Goal: Communication & Community: Answer question/provide support

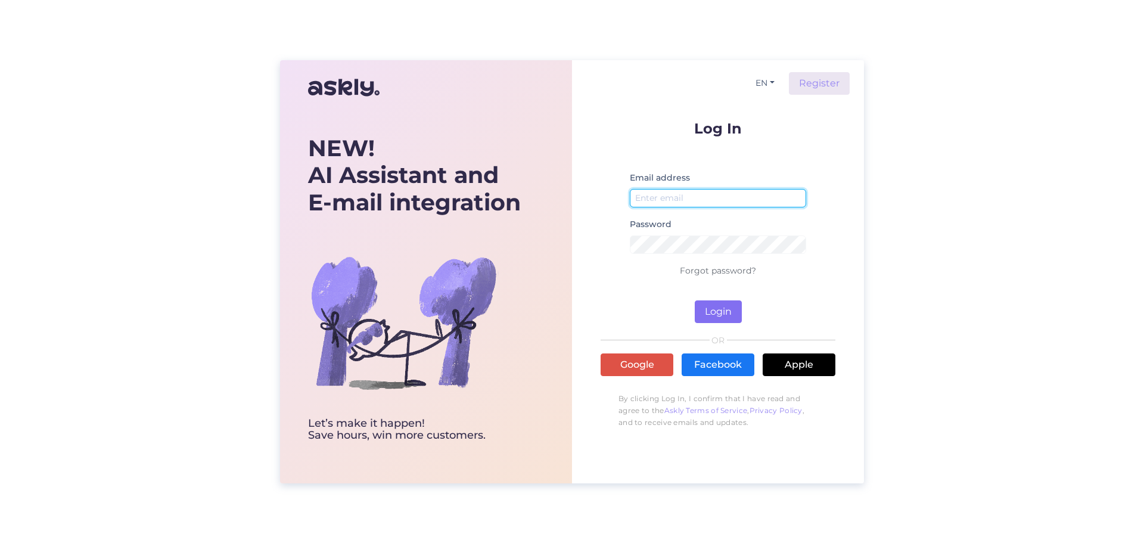
type input "[PERSON_NAME][EMAIL_ADDRESS][DOMAIN_NAME]"
click at [714, 310] on button "Login" at bounding box center [718, 311] width 47 height 23
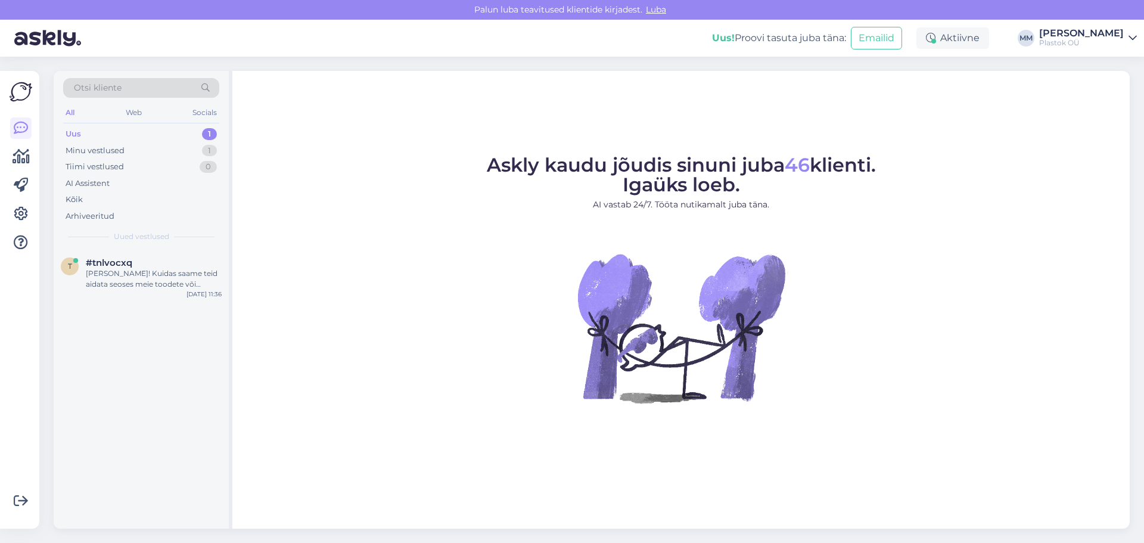
click at [105, 134] on div "Uus 1" at bounding box center [141, 134] width 156 height 17
click at [210, 131] on div "1" at bounding box center [209, 134] width 15 height 12
click at [160, 284] on div "[PERSON_NAME]! Kuidas saame teid aidata seoses meie toodete või teenustega?" at bounding box center [154, 278] width 136 height 21
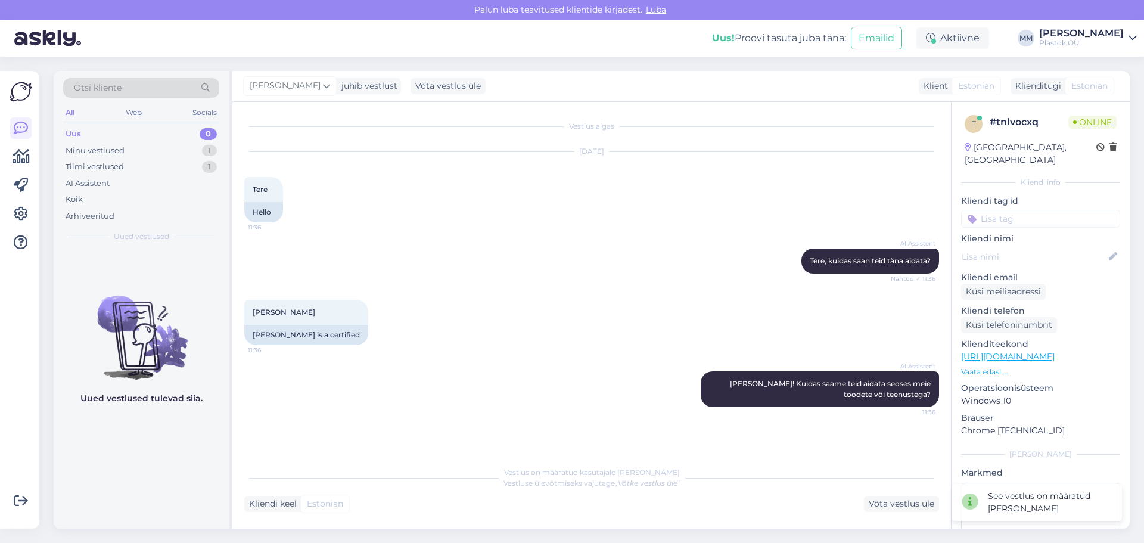
click at [386, 502] on div "Kliendi keel Estonian Võta vestlus üle" at bounding box center [591, 504] width 695 height 16
click at [355, 504] on div "Kliendi keel Estonian Võta vestlus üle" at bounding box center [591, 504] width 695 height 16
click at [449, 496] on div "Kliendi keel Estonian Võta vestlus üle" at bounding box center [591, 504] width 695 height 16
click at [91, 147] on div "Minu vestlused" at bounding box center [95, 151] width 59 height 12
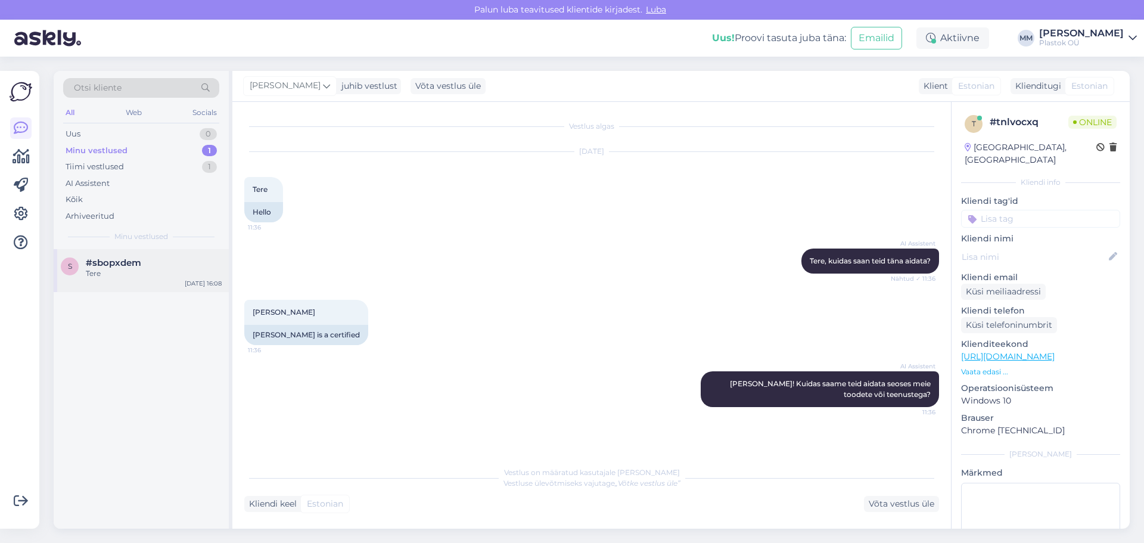
click at [151, 265] on div "#sbopxdem" at bounding box center [154, 262] width 136 height 11
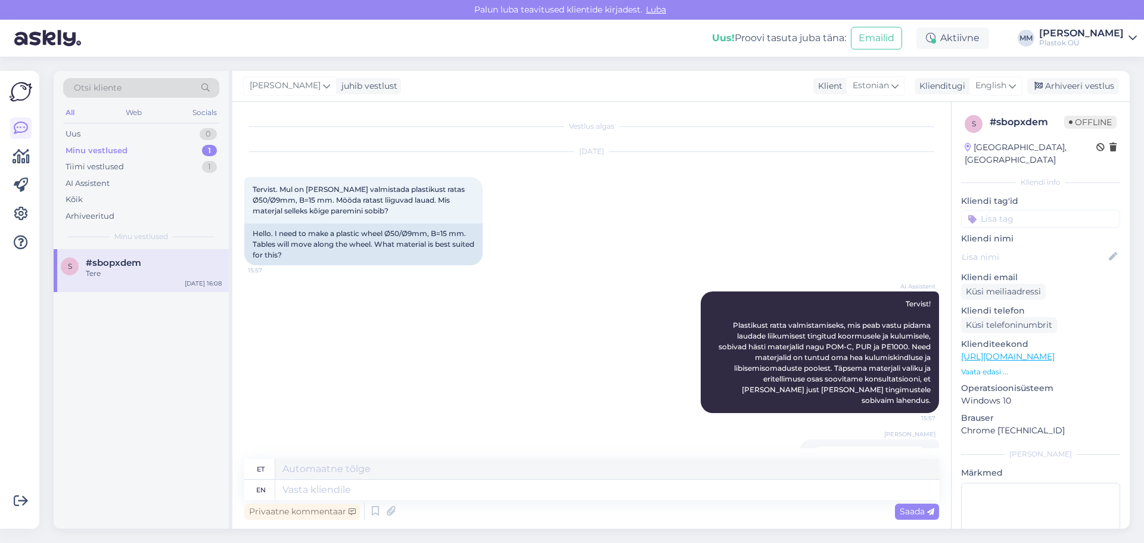
scroll to position [184, 0]
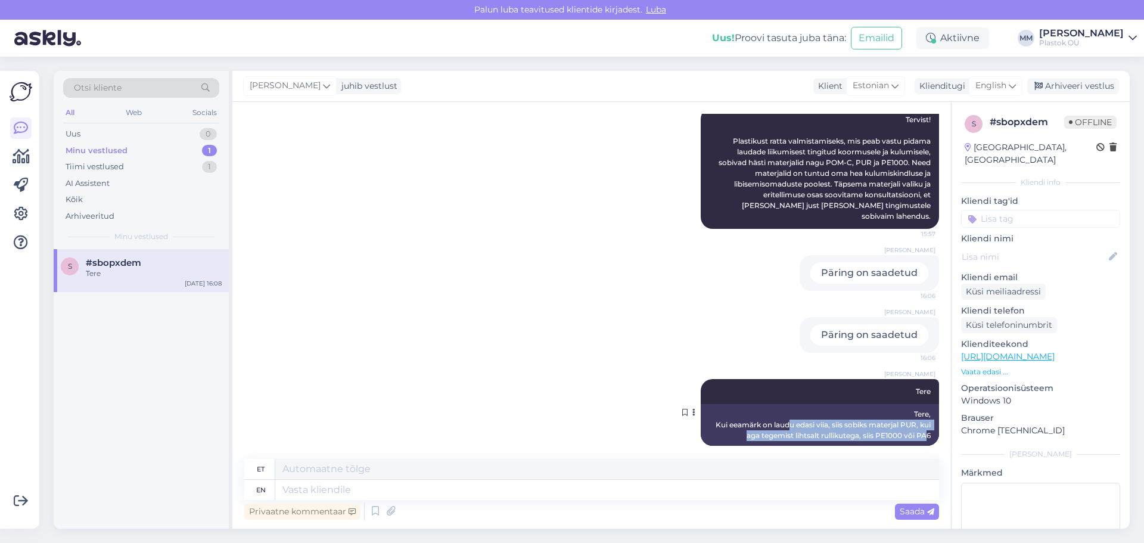
drag, startPoint x: 778, startPoint y: 418, endPoint x: 917, endPoint y: 423, distance: 138.9
click at [917, 423] on div "Tere, Kui eeamärk on laudu edasi viia, siis sobiks materjal PUR, kui aga tegemi…" at bounding box center [820, 425] width 238 height 42
